Goal: Task Accomplishment & Management: Manage account settings

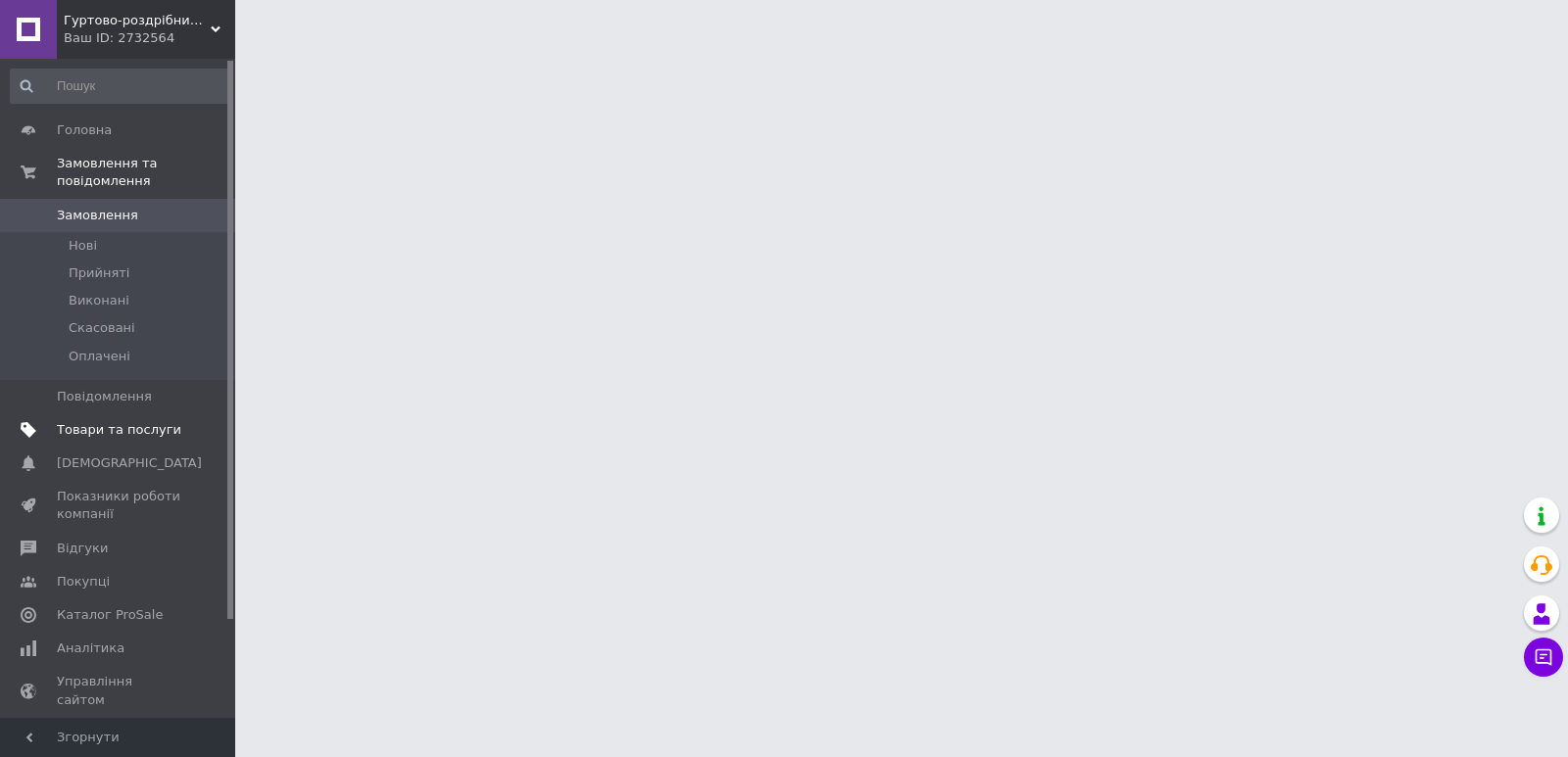
click at [128, 421] on span "Товари та послуги" at bounding box center [119, 430] width 125 height 18
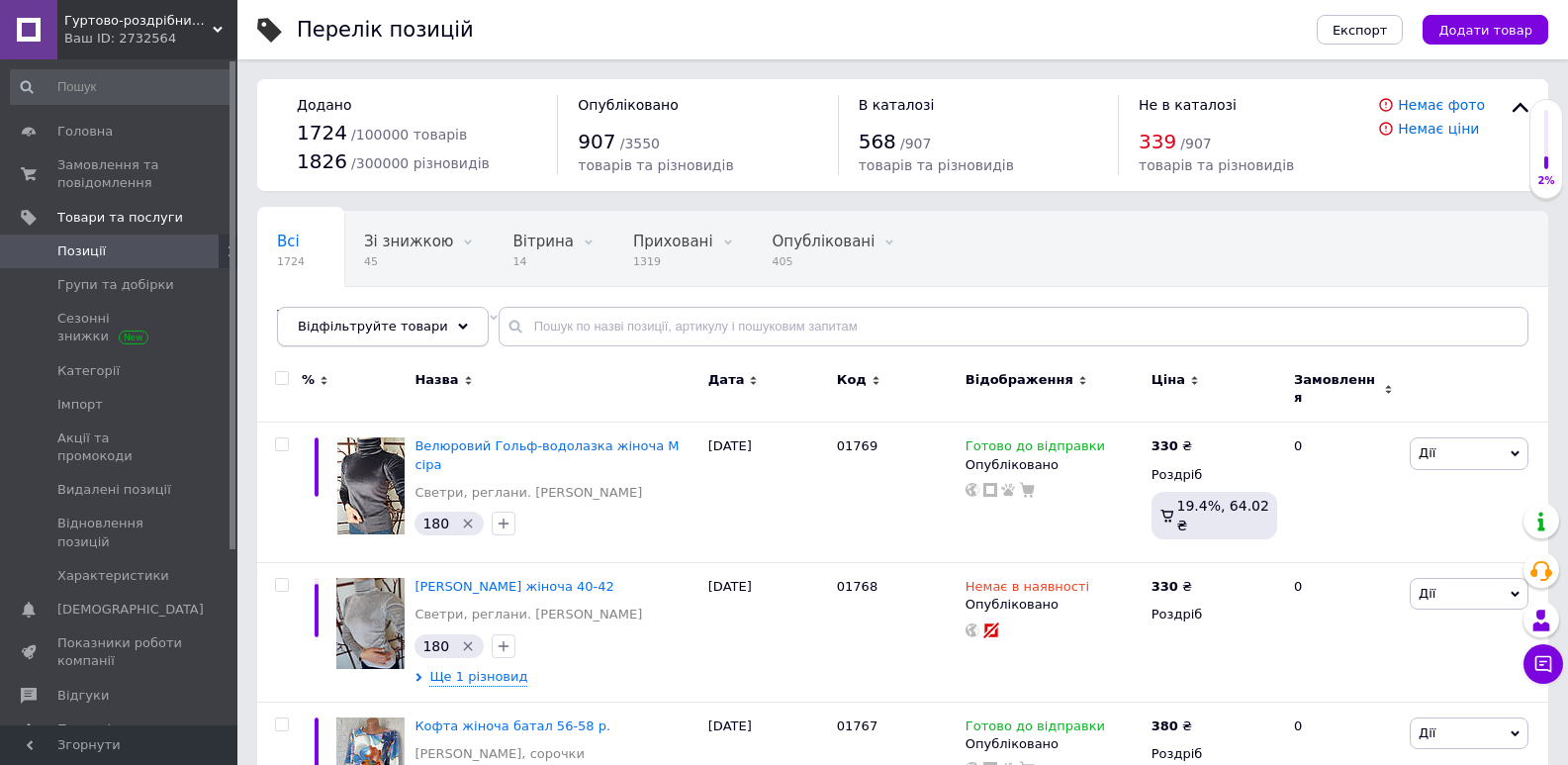
click at [398, 339] on div "Відфільтруйте товари" at bounding box center [382, 327] width 212 height 40
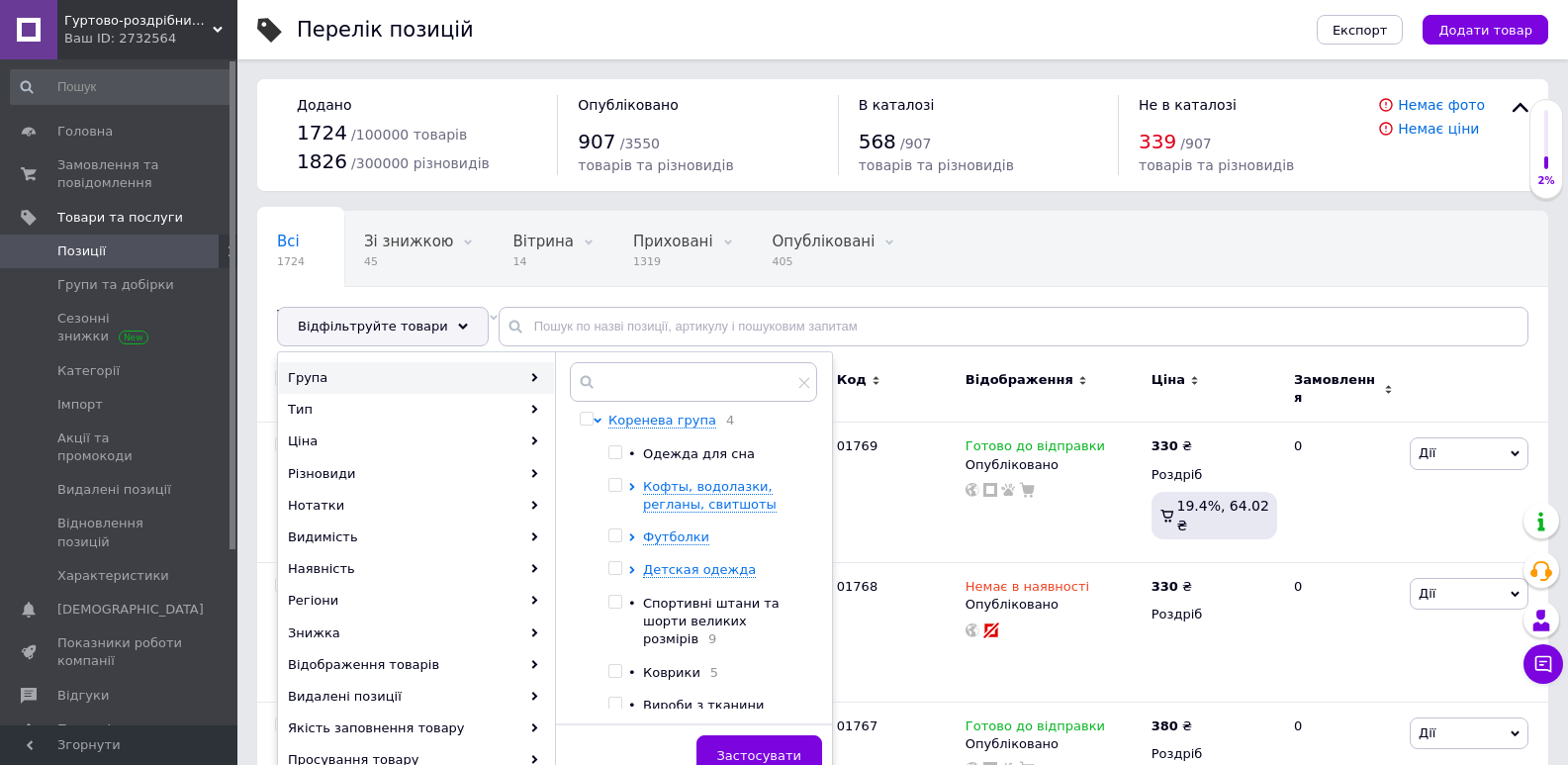
click at [376, 384] on div "Група" at bounding box center [416, 379] width 275 height 32
click at [342, 532] on div "Видимість" at bounding box center [416, 537] width 275 height 32
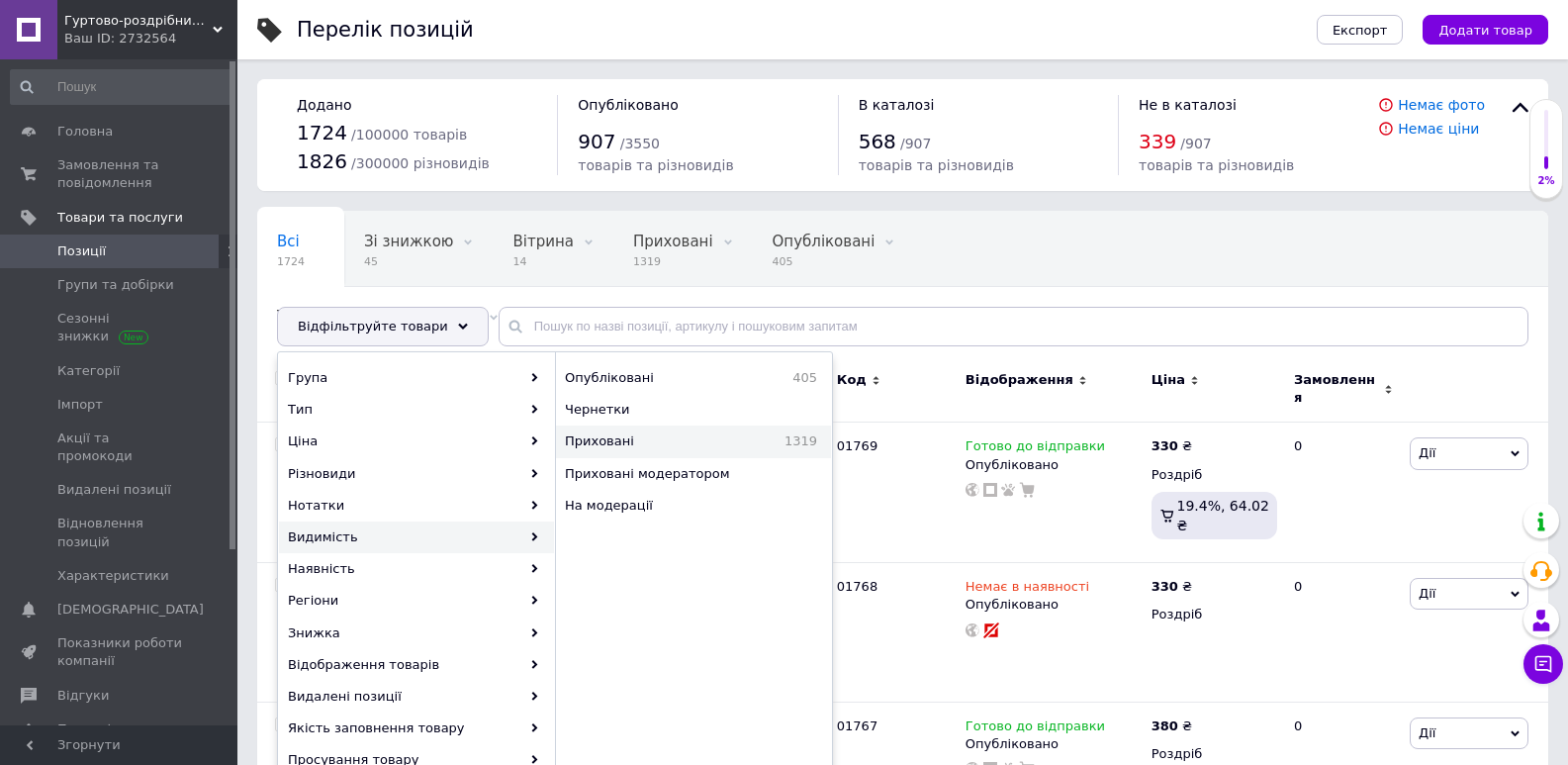
click at [677, 437] on span "Приховані" at bounding box center [642, 441] width 156 height 18
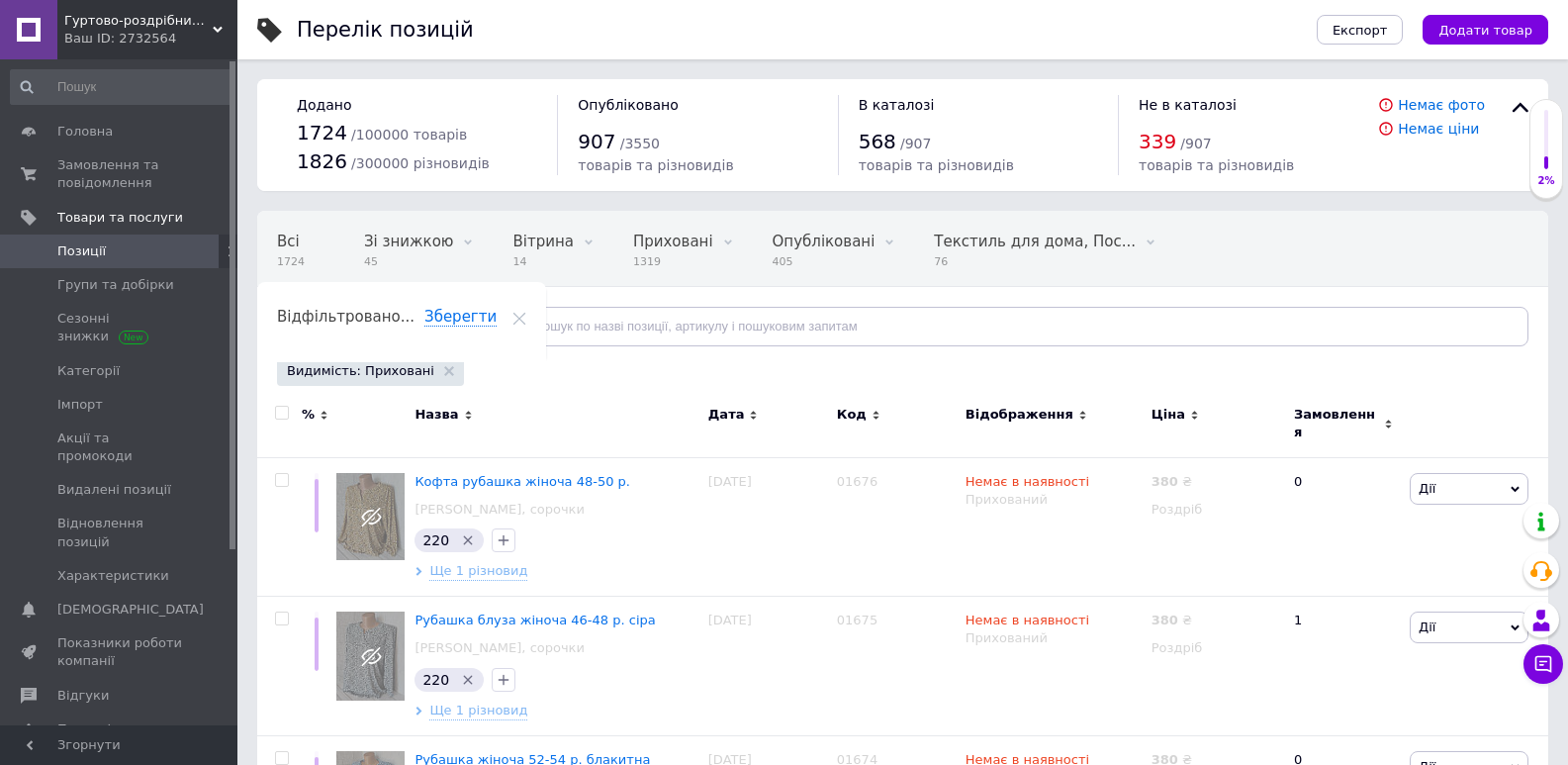
click at [373, 324] on span "Відфільтруйте товари" at bounding box center [372, 326] width 150 height 15
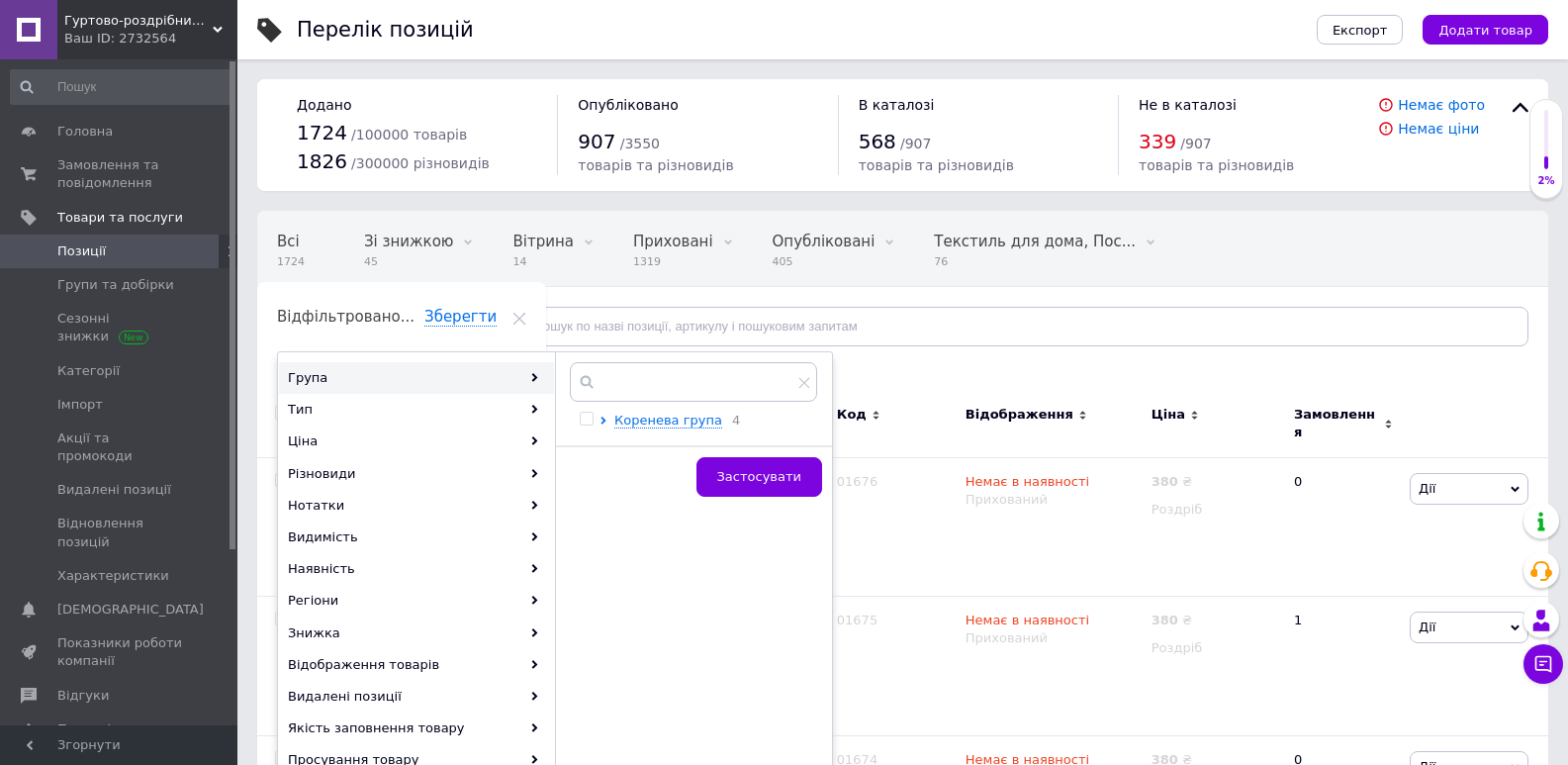
click at [369, 382] on div "Група" at bounding box center [416, 379] width 275 height 32
click at [671, 414] on span "Коренева група" at bounding box center [668, 419] width 108 height 15
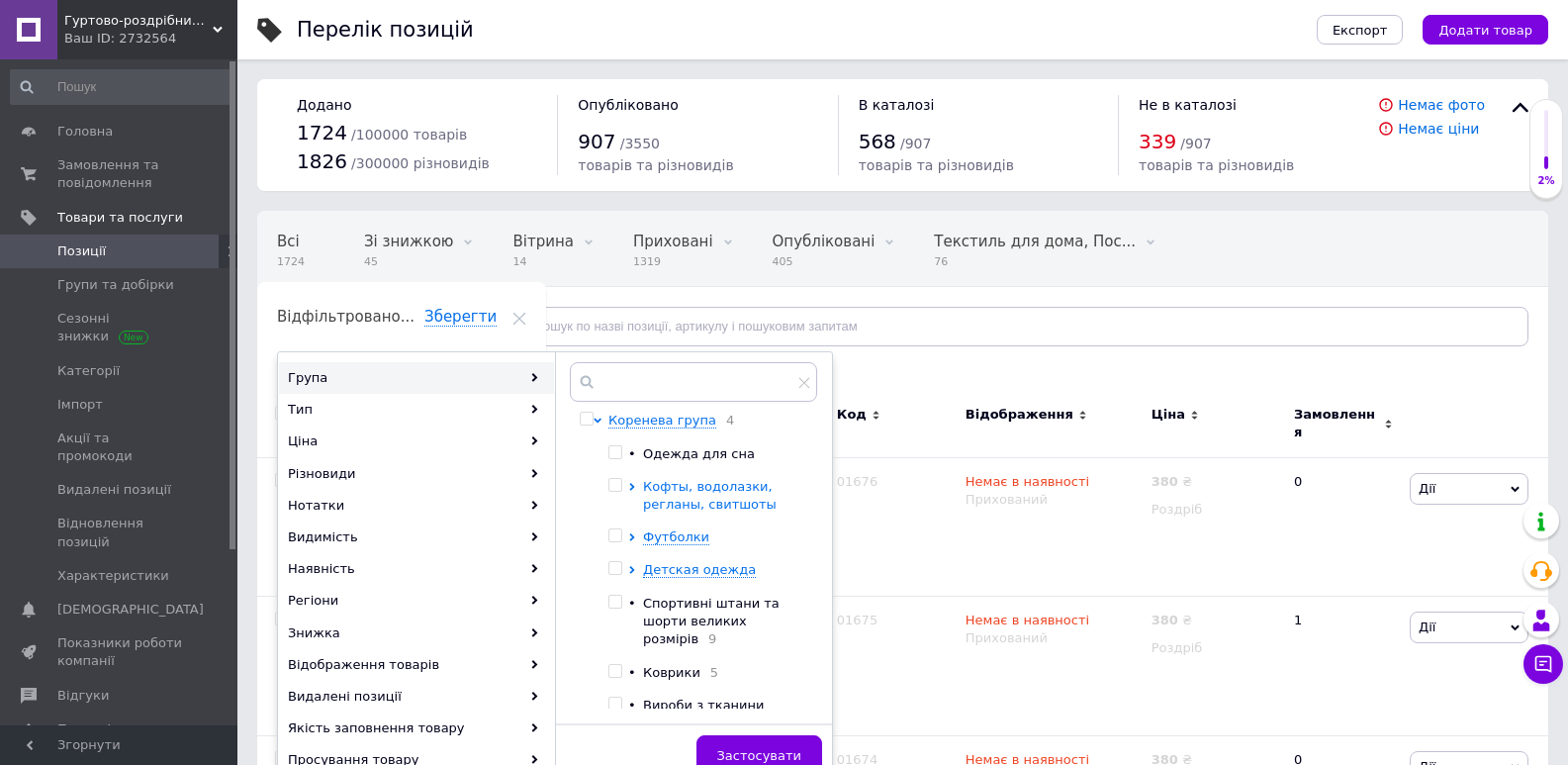
click at [693, 489] on span "Кофты, водолазки, регланы, свитшоты" at bounding box center [710, 495] width 134 height 33
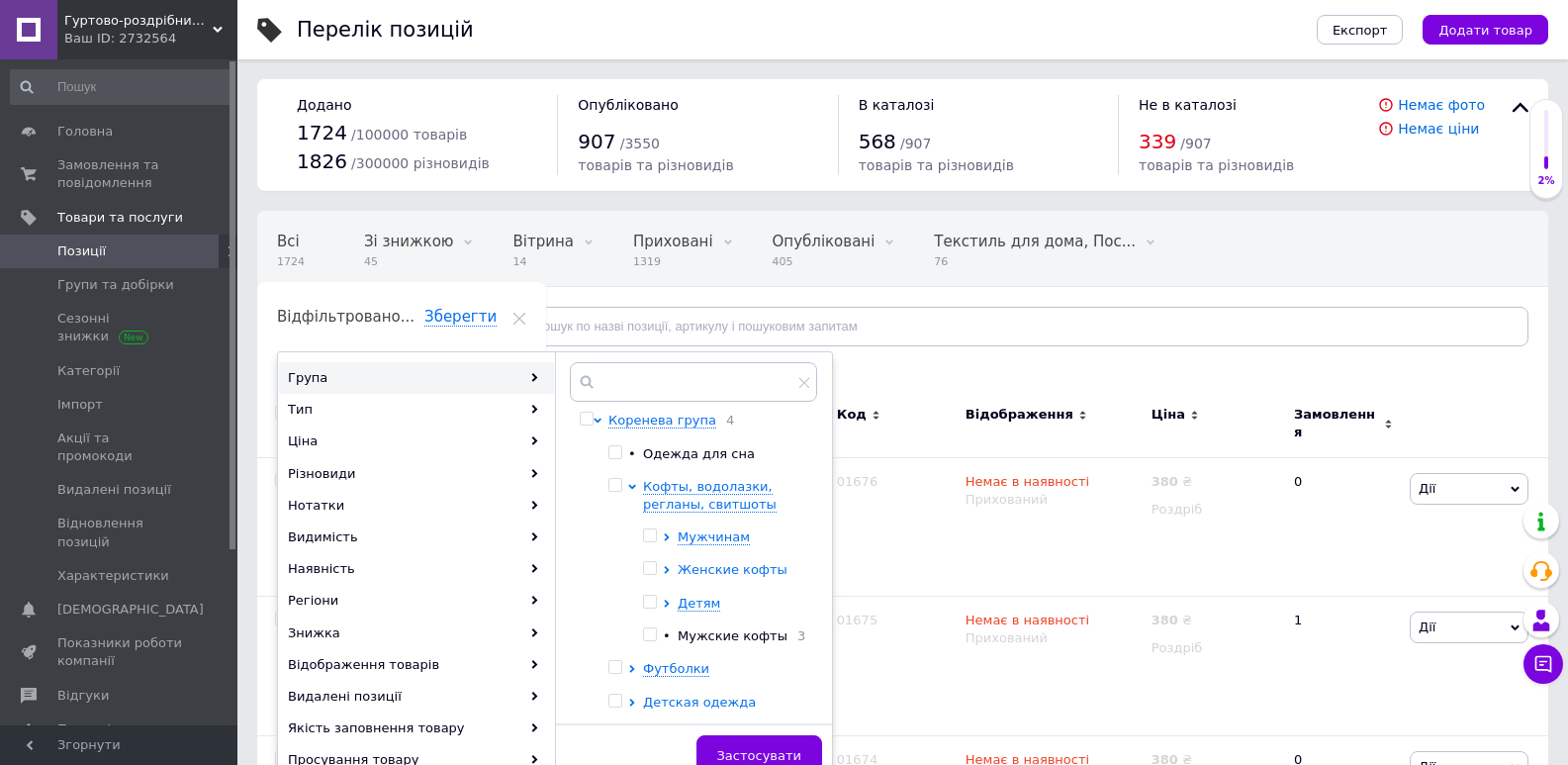
click at [733, 577] on span "Женские кофты" at bounding box center [732, 569] width 110 height 15
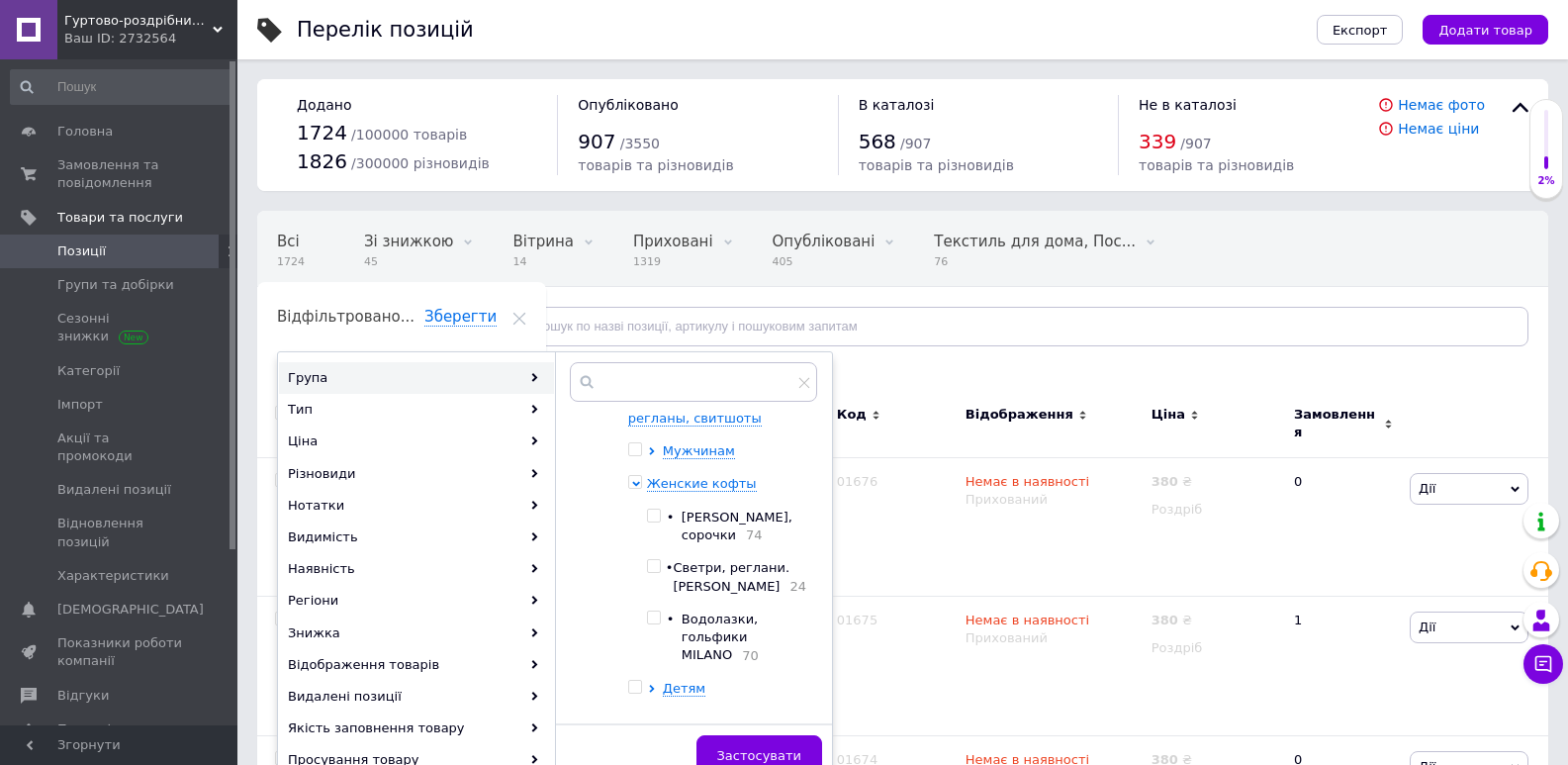
scroll to position [198, 0]
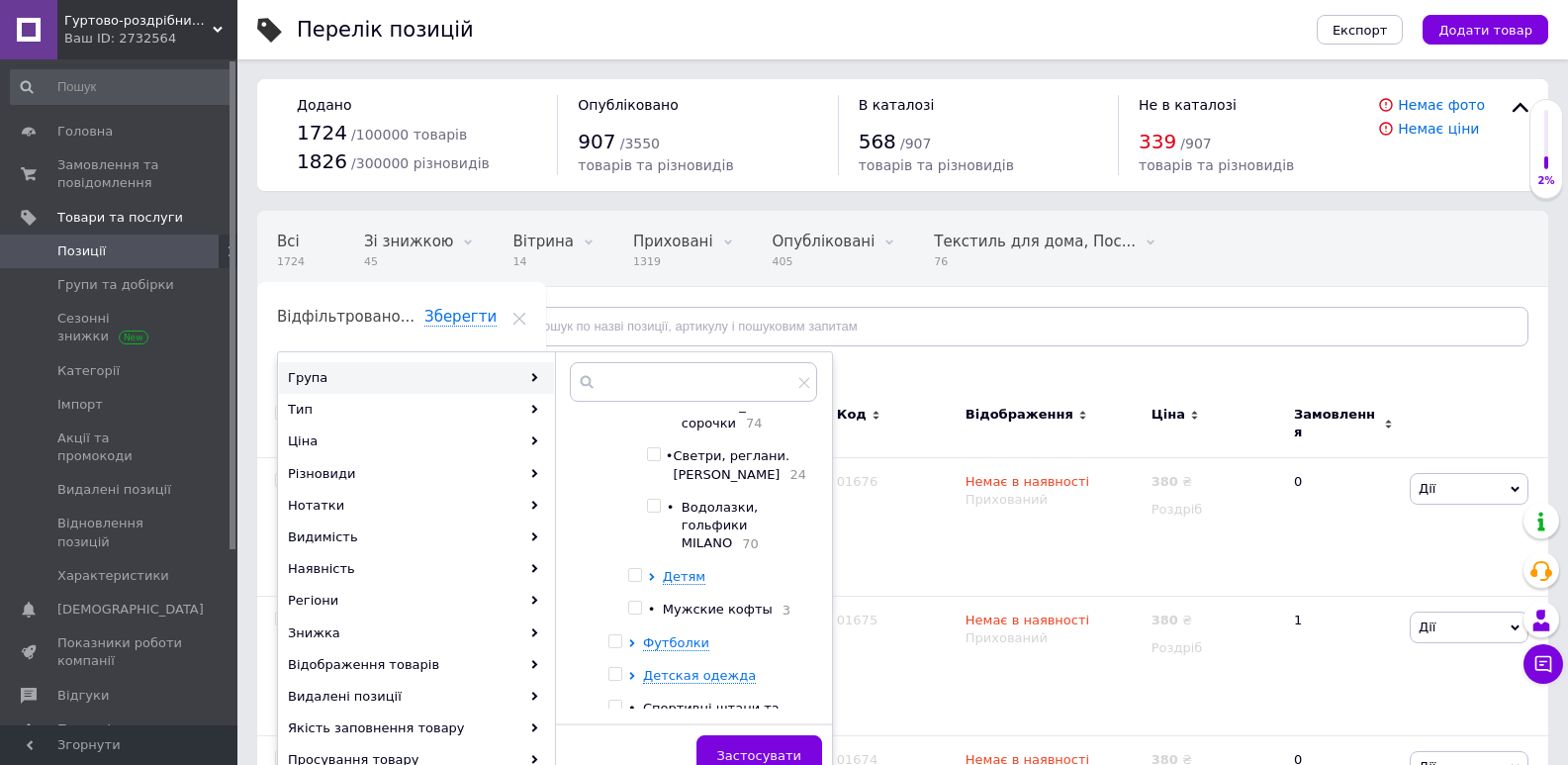
click at [660, 513] on input "checkbox" at bounding box center [653, 506] width 13 height 13
checkbox input "true"
click at [761, 737] on button "Застосувати" at bounding box center [759, 755] width 126 height 40
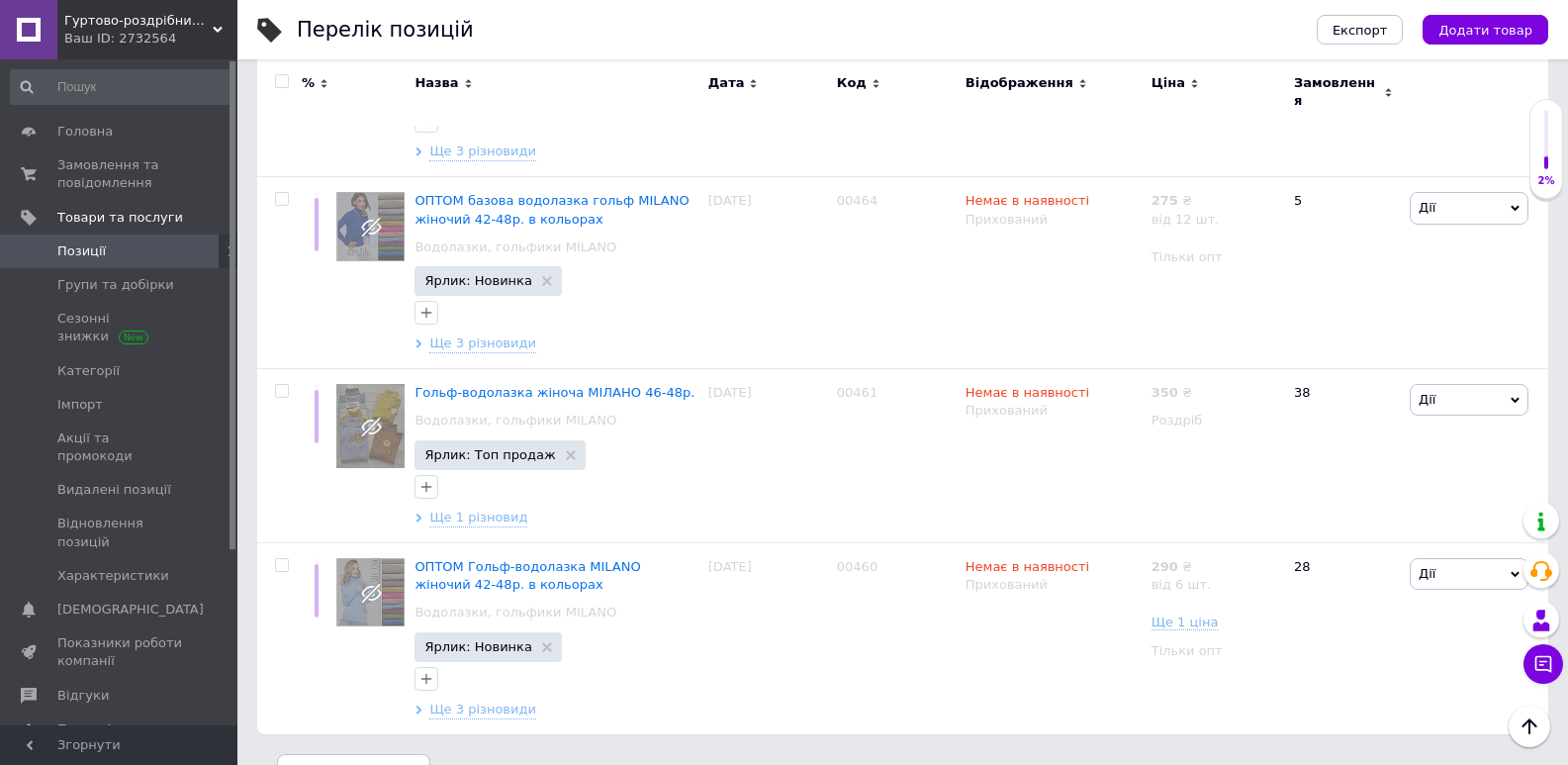
scroll to position [7912, 0]
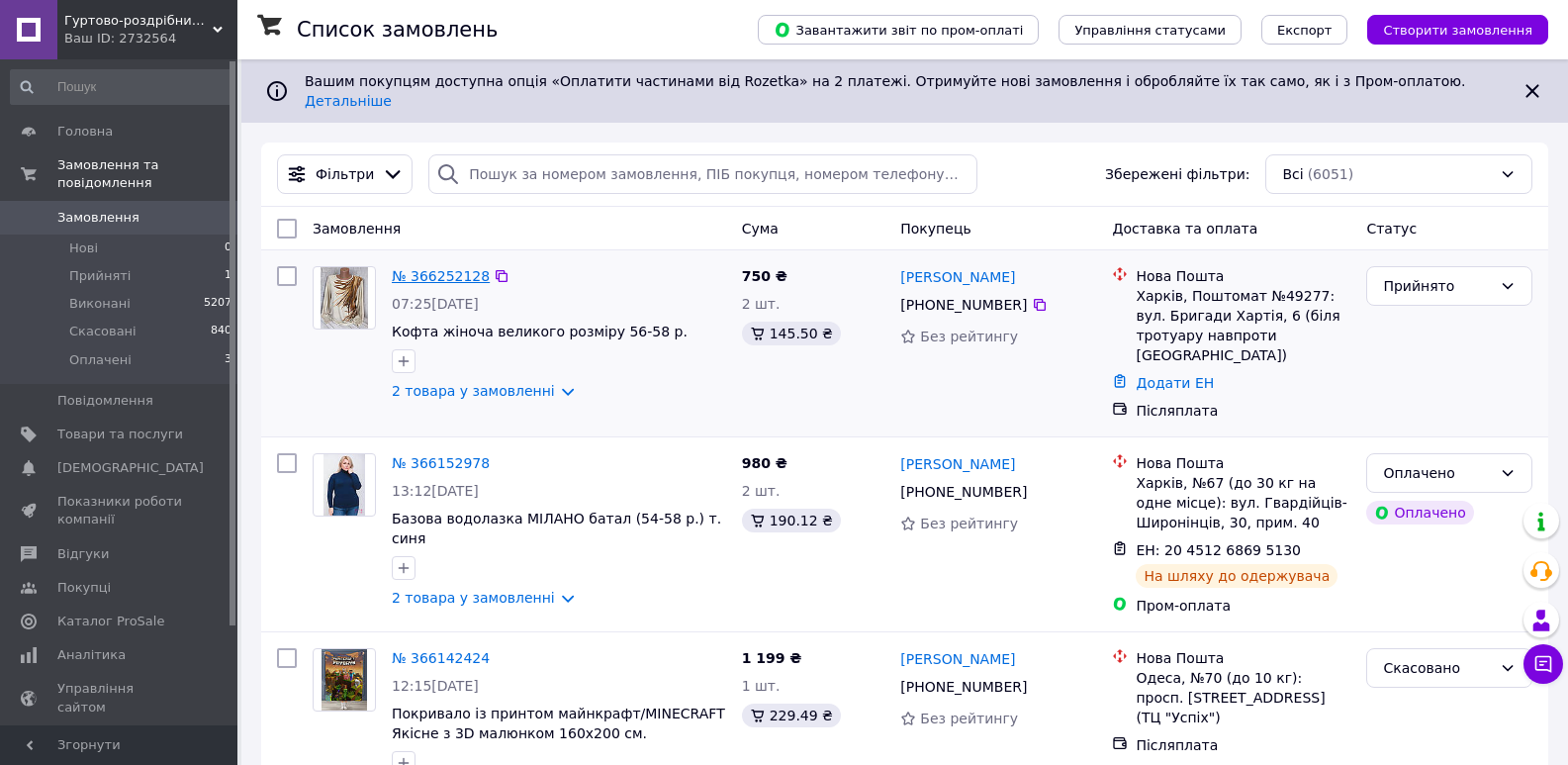
click at [435, 268] on link "№ 366252128" at bounding box center [441, 276] width 98 height 16
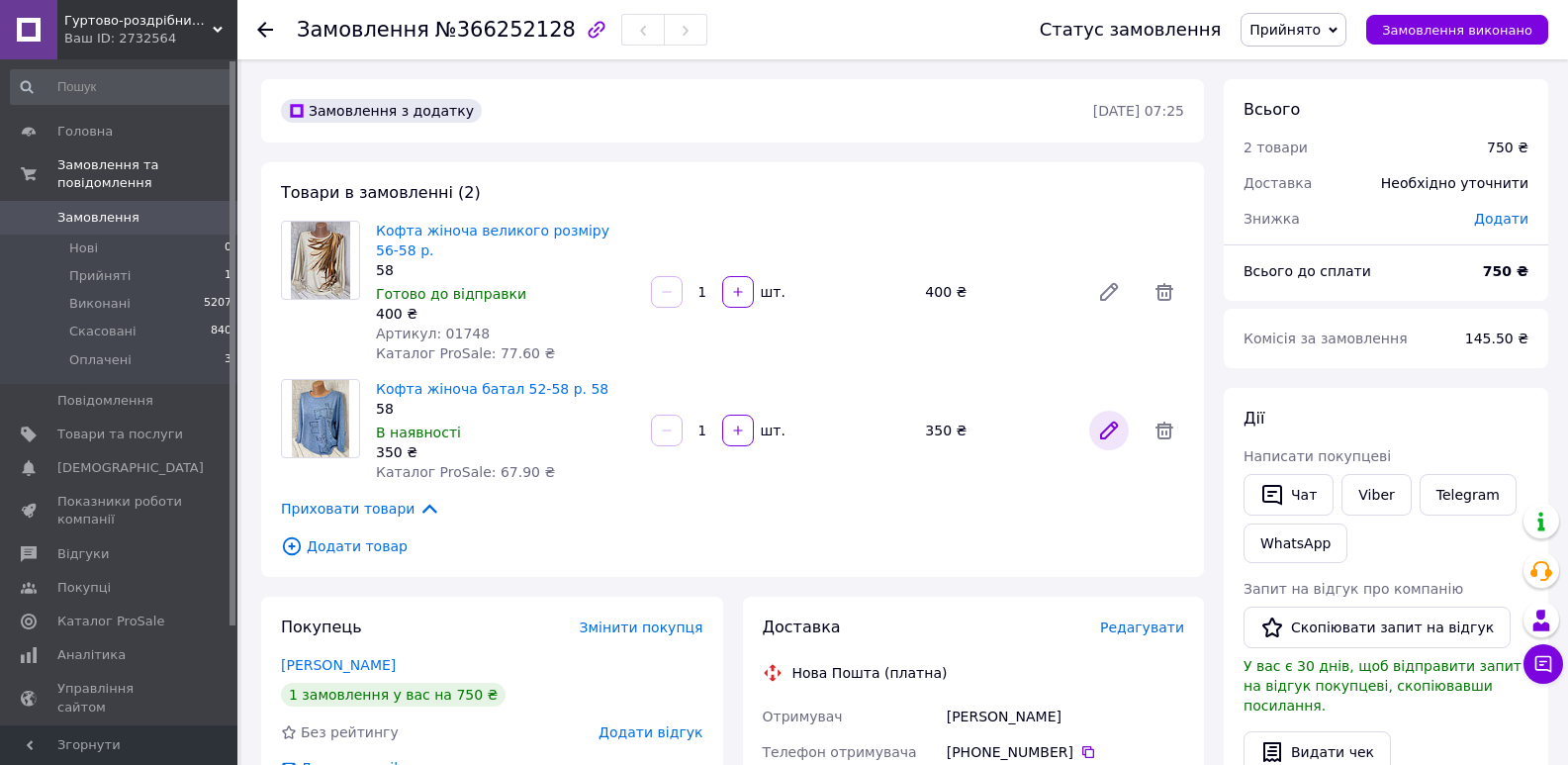
click at [1099, 418] on icon at bounding box center [1109, 430] width 24 height 24
